Goal: Task Accomplishment & Management: Manage account settings

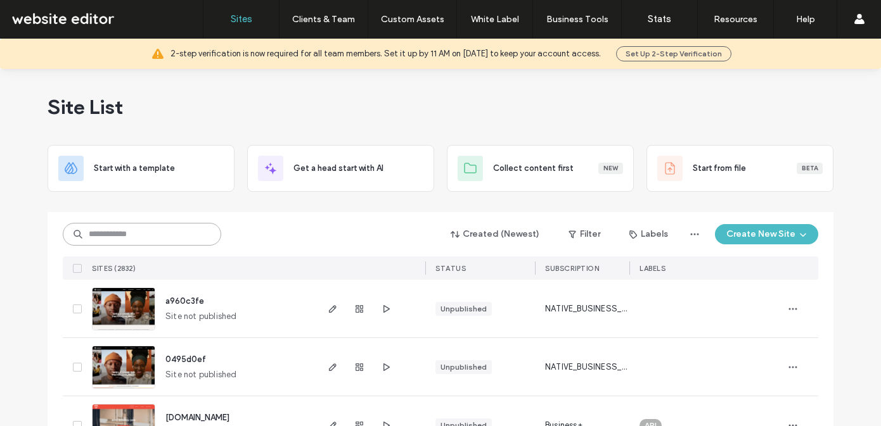
click at [120, 230] on input at bounding box center [142, 234] width 158 height 23
type input "******"
click at [103, 233] on input at bounding box center [142, 234] width 158 height 23
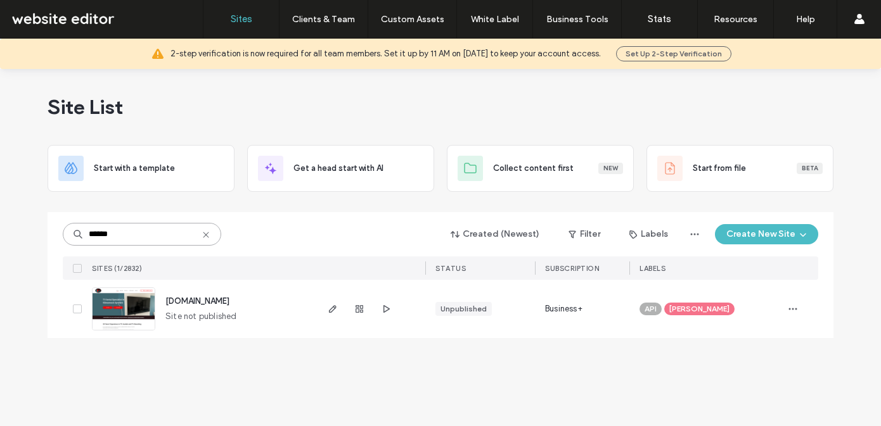
type input "******"
click at [212, 300] on span "www.aerialsatelliteinstall.co.uk" at bounding box center [197, 302] width 64 height 10
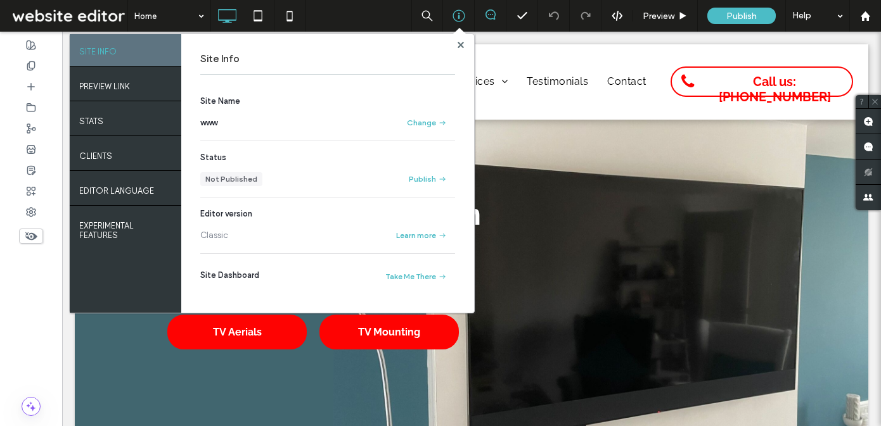
click at [487, 15] on icon at bounding box center [490, 15] width 10 height 10
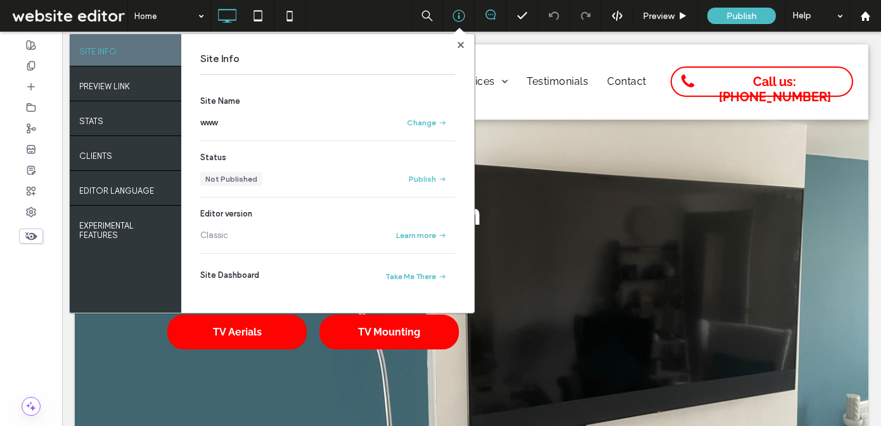
click at [490, 14] on use at bounding box center [490, 15] width 10 height 10
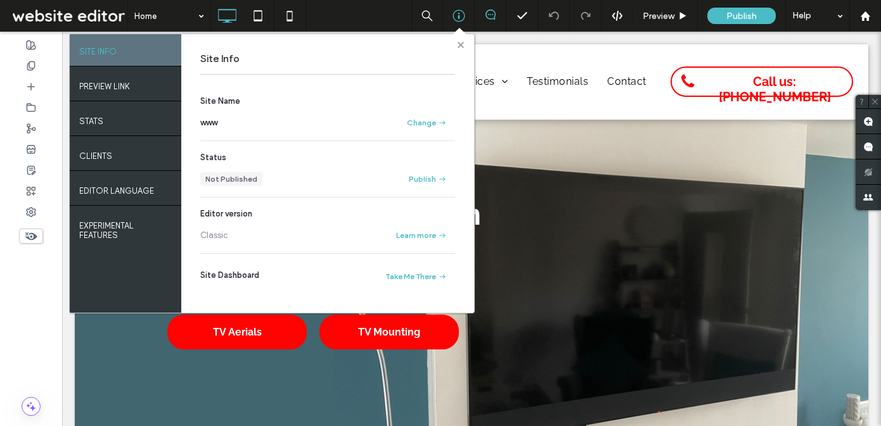
click at [462, 44] on use at bounding box center [460, 44] width 6 height 6
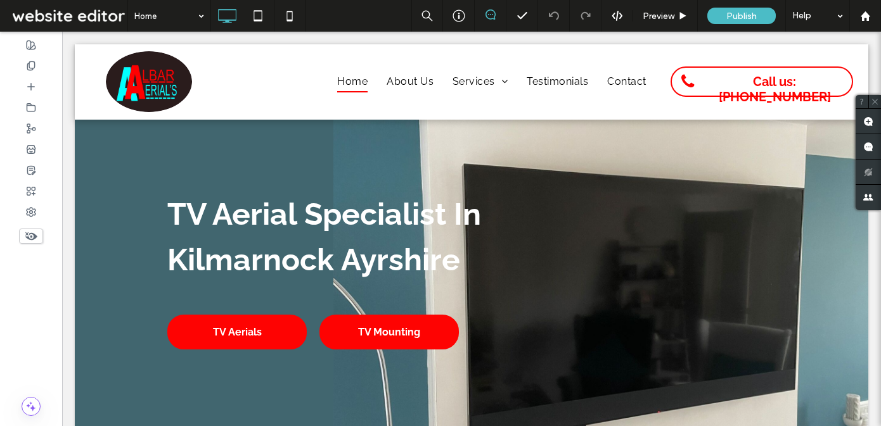
click at [492, 14] on icon at bounding box center [490, 15] width 10 height 10
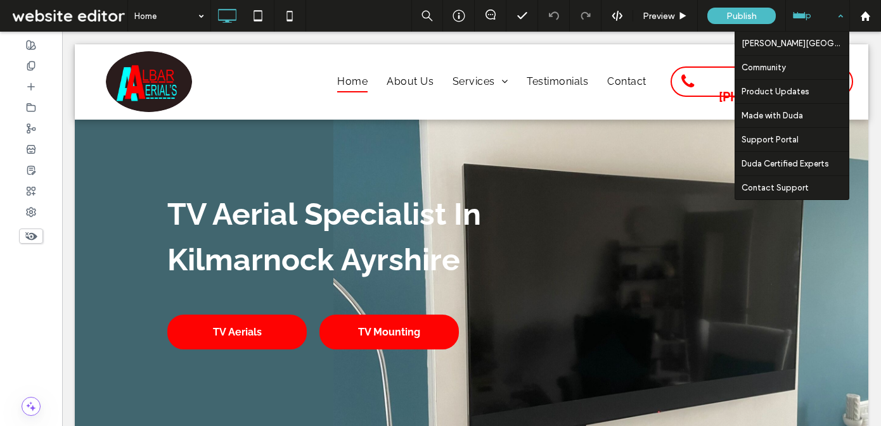
click at [842, 15] on div at bounding box center [817, 16] width 63 height 32
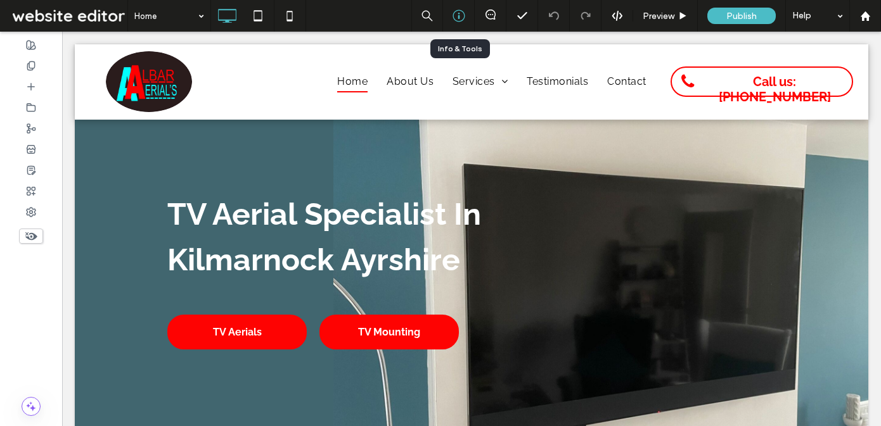
click at [459, 12] on icon at bounding box center [458, 16] width 13 height 13
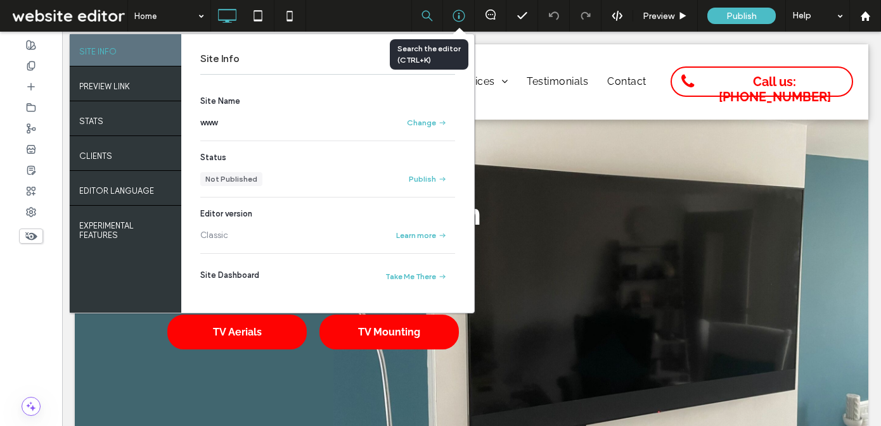
click at [426, 18] on use at bounding box center [428, 17] width 14 height 14
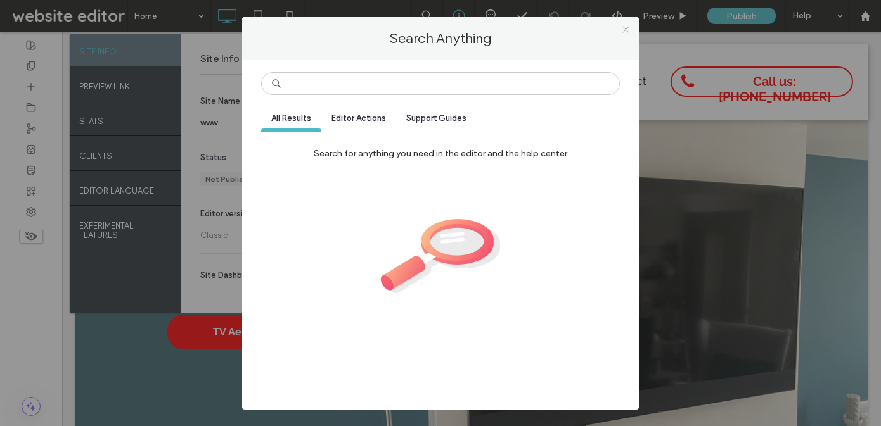
click at [628, 28] on icon at bounding box center [626, 30] width 10 height 10
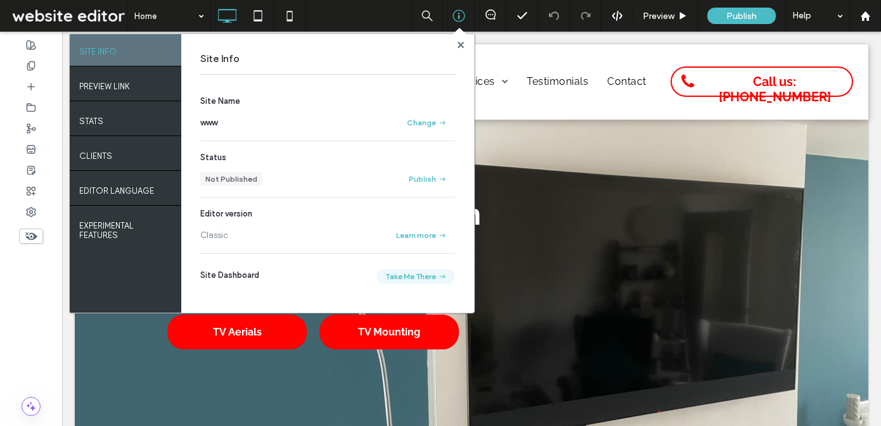
click at [407, 274] on button "Take Me There" at bounding box center [415, 276] width 79 height 15
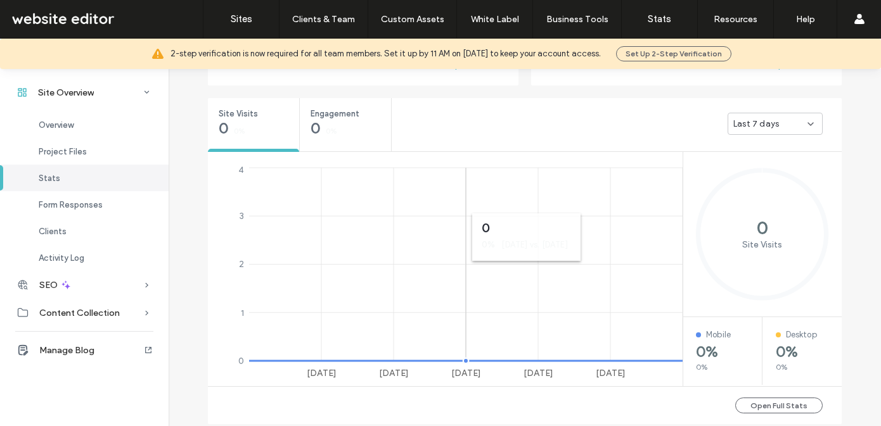
scroll to position [508, 0]
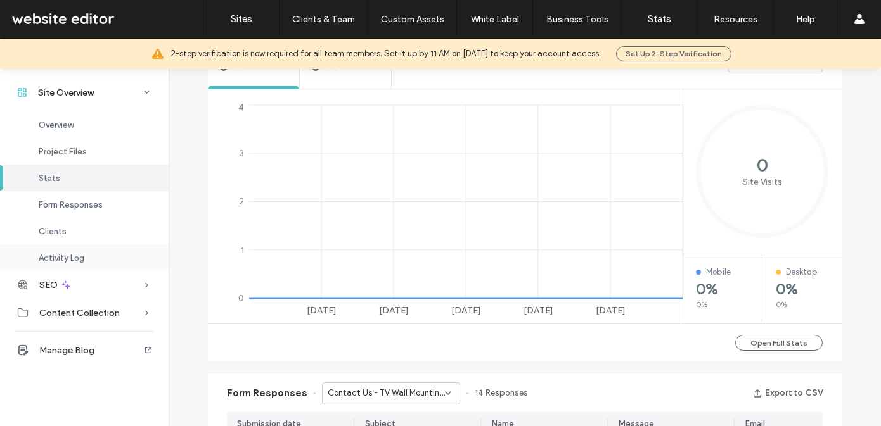
click at [65, 259] on span "Activity Log" at bounding box center [62, 258] width 46 height 10
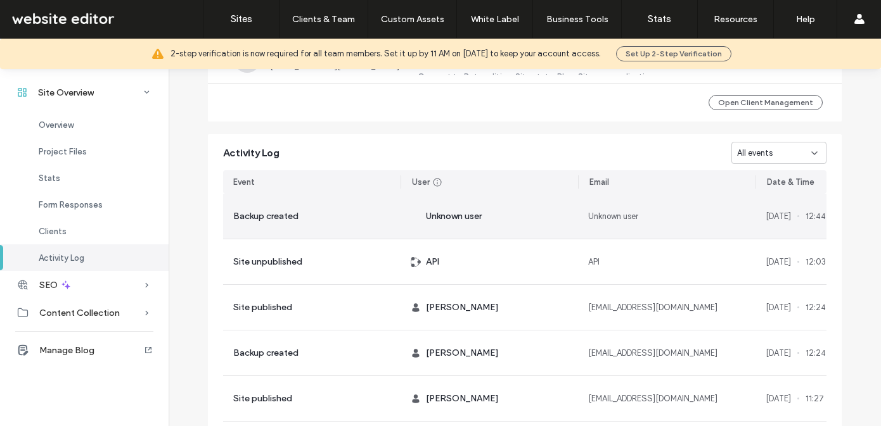
scroll to position [530, 0]
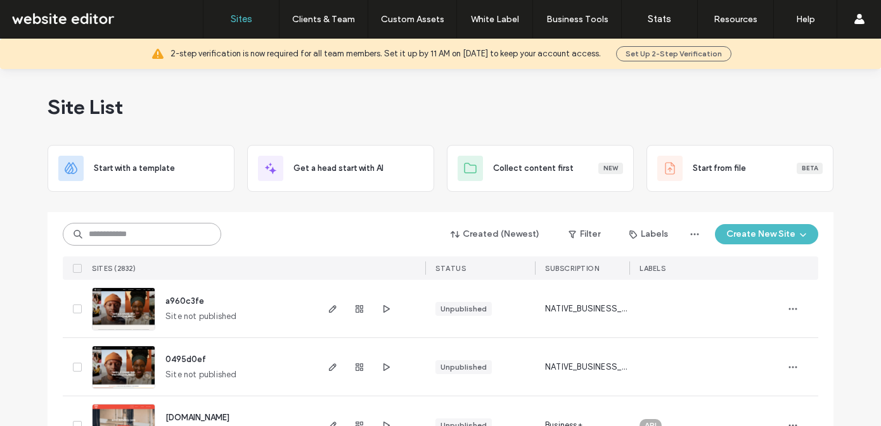
click at [112, 235] on input at bounding box center [142, 234] width 158 height 23
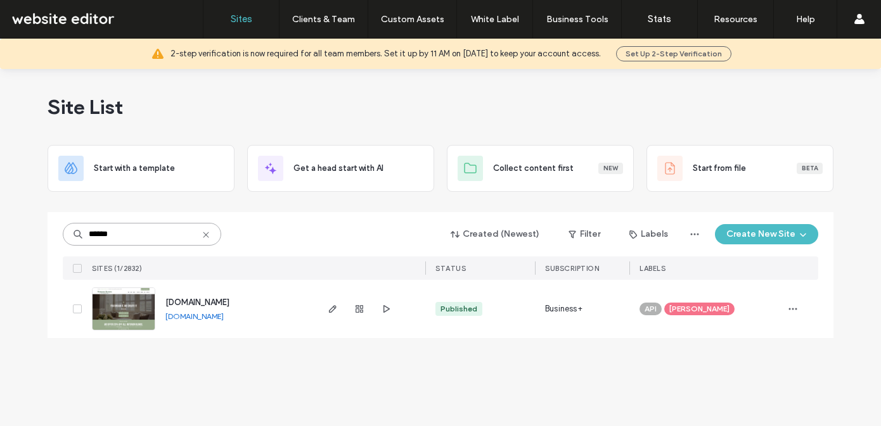
type input "******"
click at [212, 302] on span "[DOMAIN_NAME]" at bounding box center [197, 303] width 64 height 10
